Goal: Register for event/course

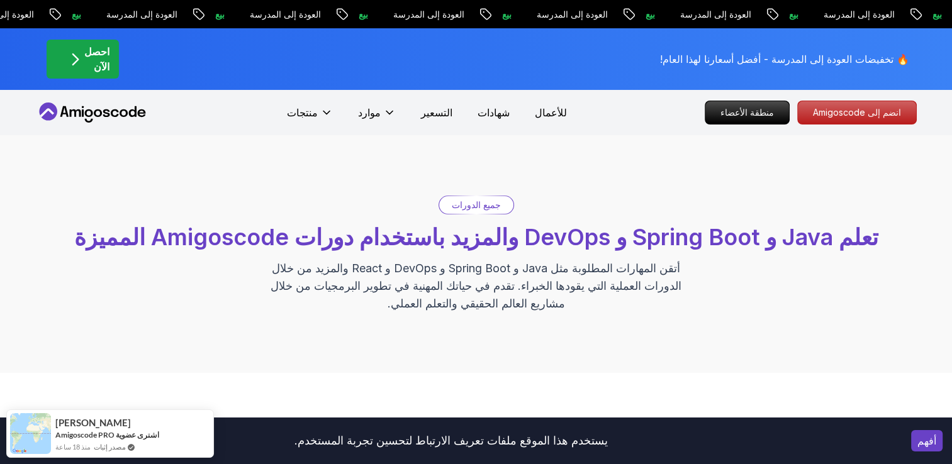
click at [488, 206] on p "جميع الدورات" at bounding box center [476, 205] width 49 height 13
click at [473, 197] on div "جميع الدورات" at bounding box center [476, 205] width 74 height 18
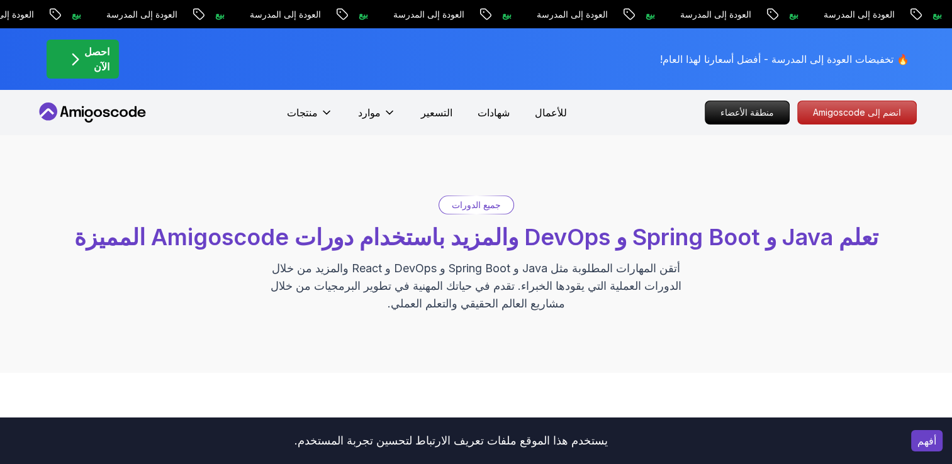
click at [468, 204] on p "جميع الدورات" at bounding box center [476, 205] width 49 height 13
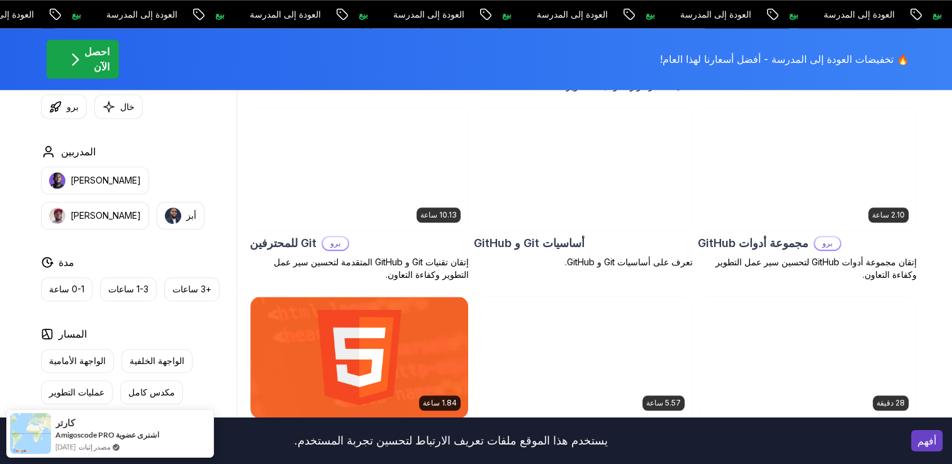
scroll to position [1358, 0]
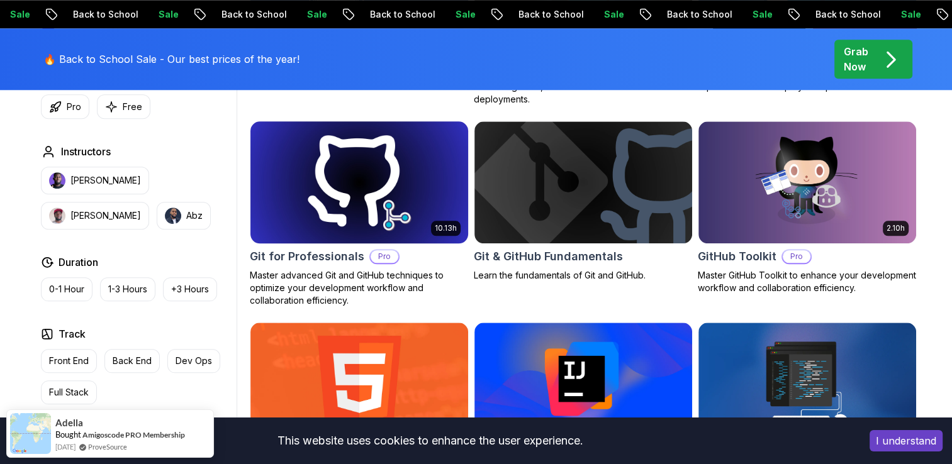
click at [430, 200] on img at bounding box center [359, 182] width 228 height 128
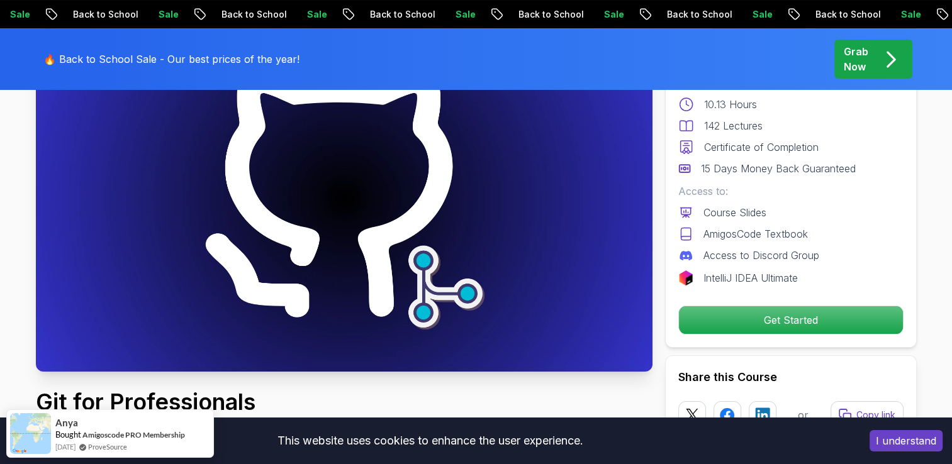
scroll to position [145, 0]
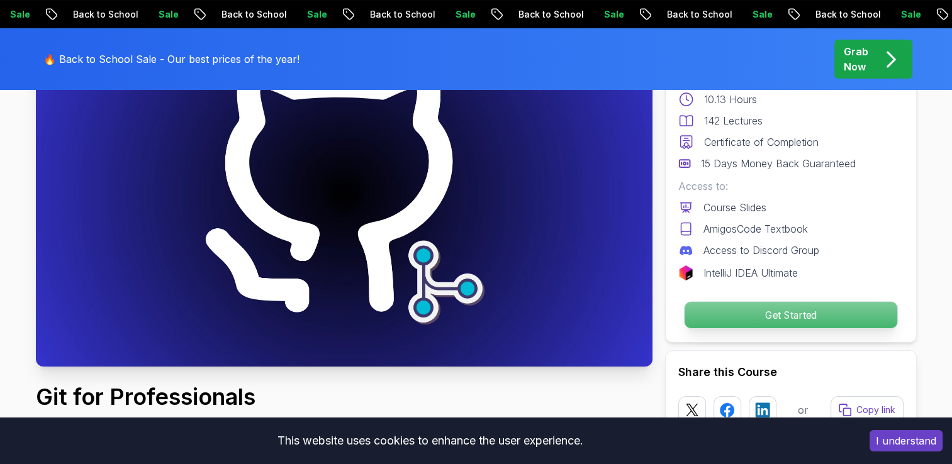
click at [778, 328] on p "Get Started" at bounding box center [790, 315] width 213 height 26
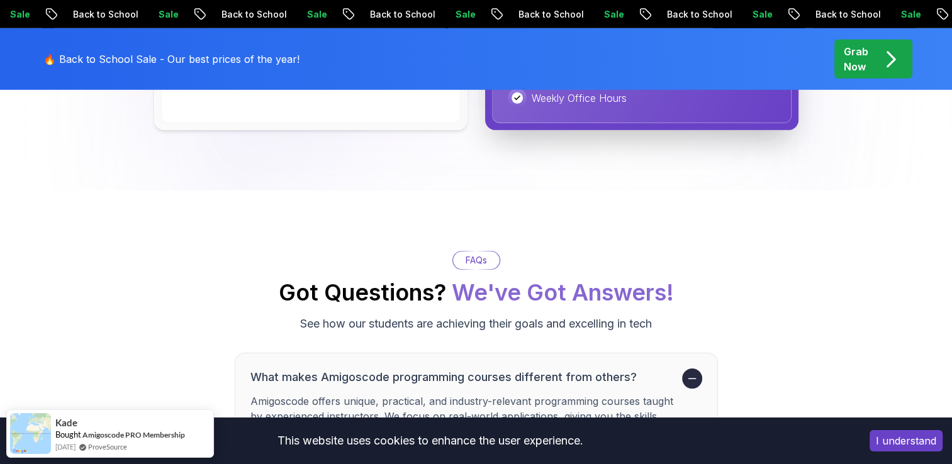
scroll to position [3863, 0]
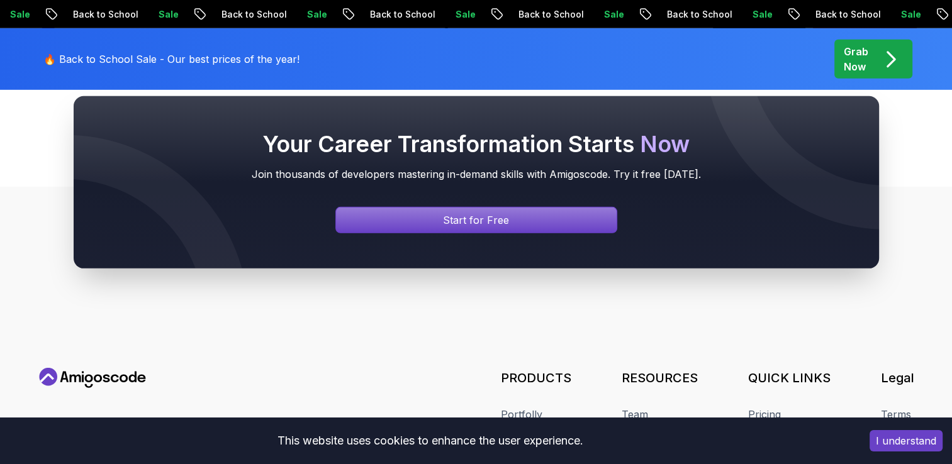
scroll to position [3244, 0]
